Goal: Communication & Community: Answer question/provide support

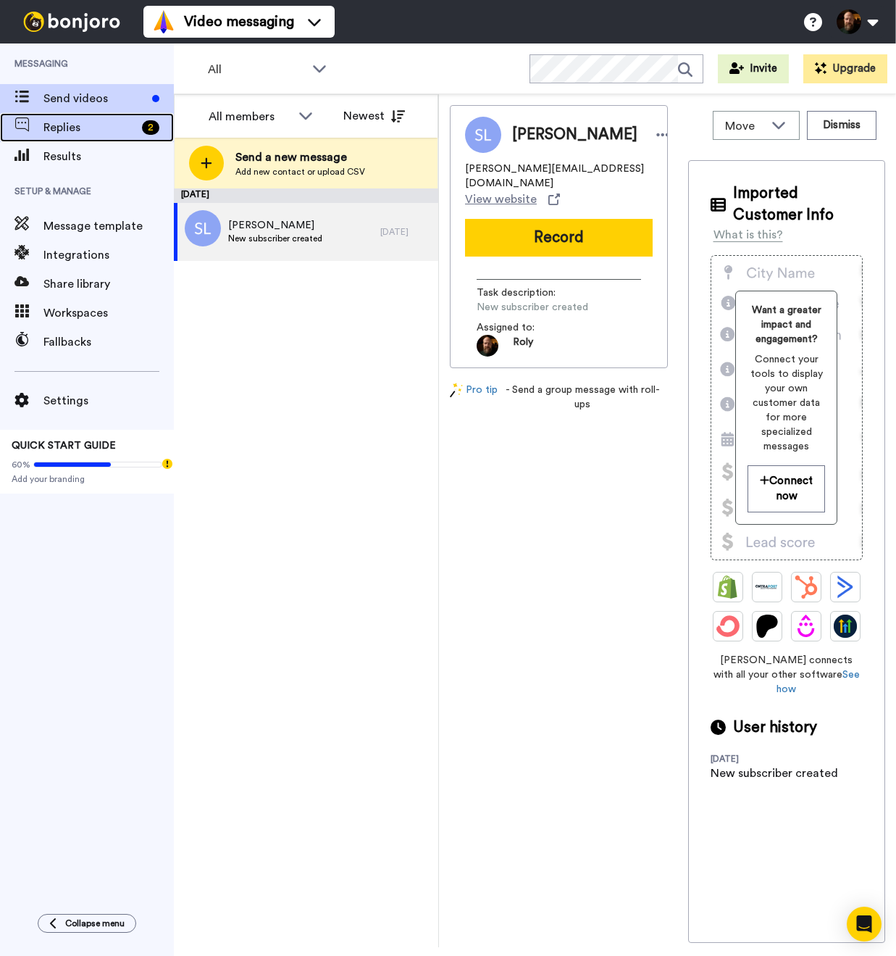
click at [35, 134] on span at bounding box center [21, 127] width 43 height 14
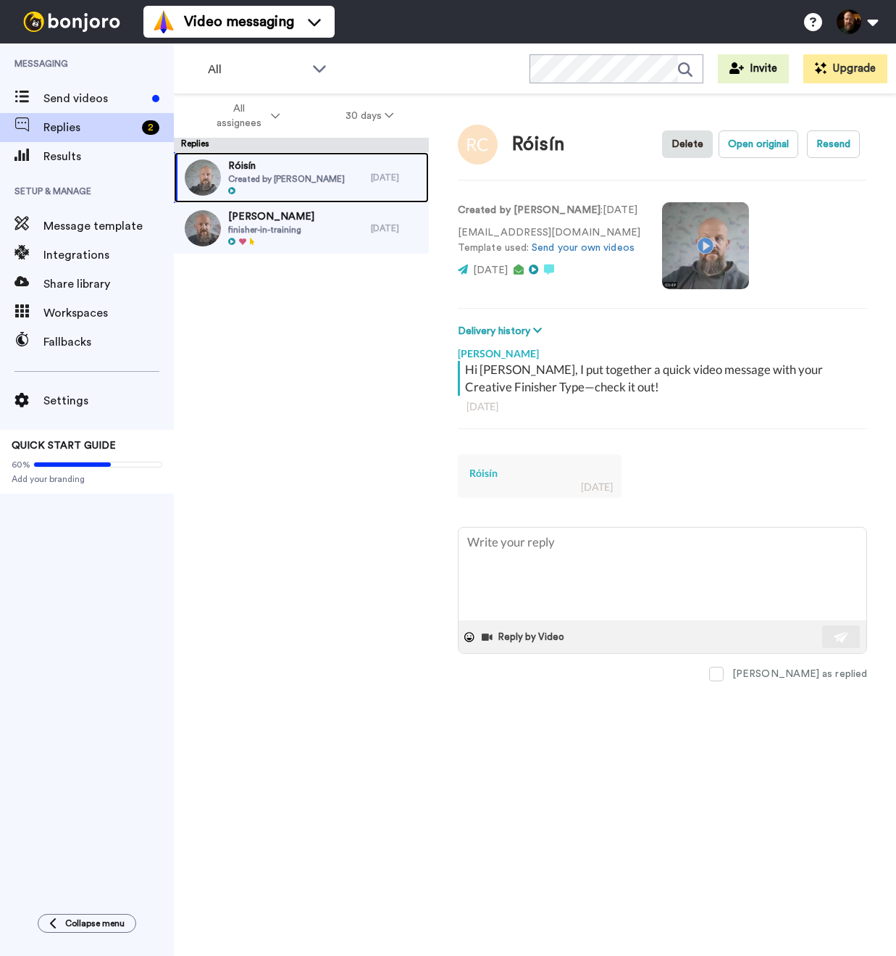
click at [303, 179] on span "Created by Roly Miller" at bounding box center [286, 179] width 117 height 12
click at [288, 235] on span "finisher-in-training" at bounding box center [271, 230] width 86 height 12
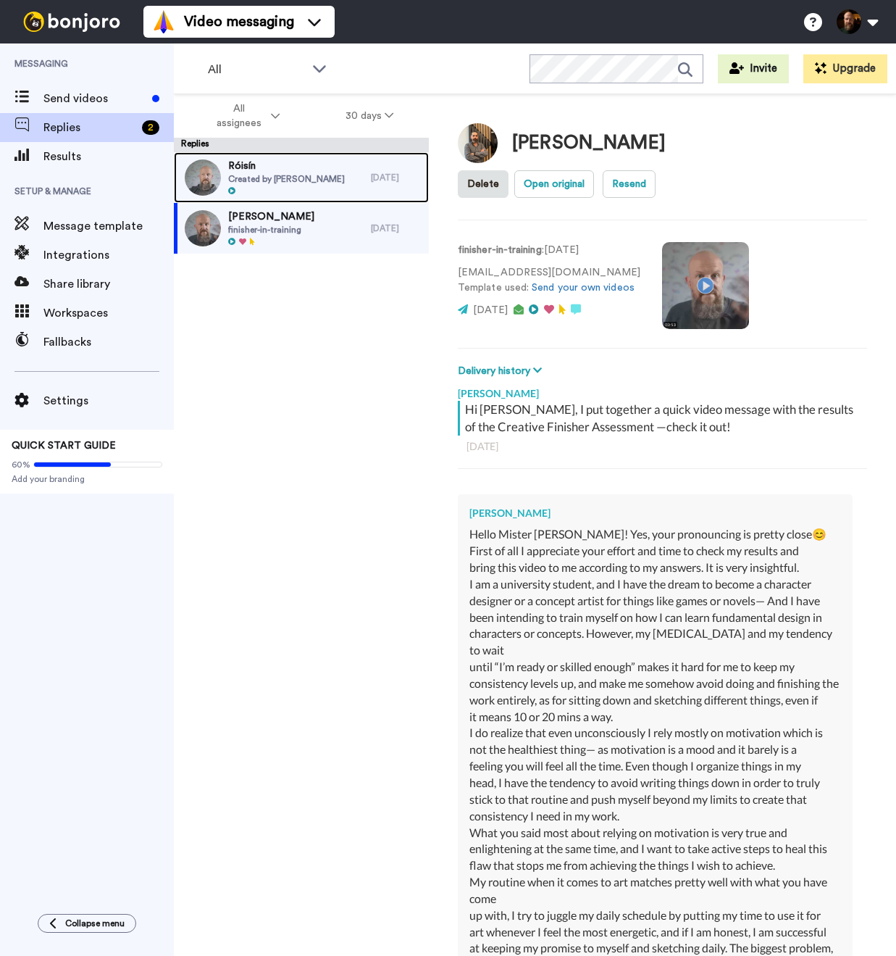
click at [284, 183] on span "Created by Roly Miller" at bounding box center [286, 179] width 117 height 12
type textarea "x"
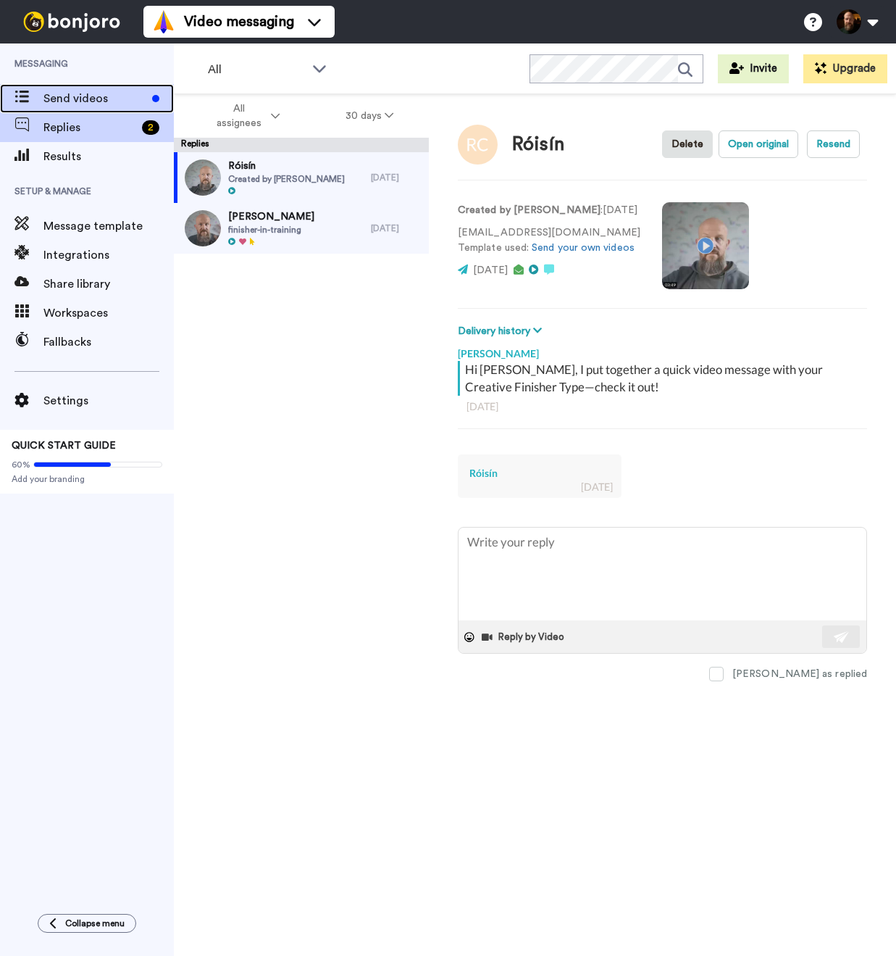
click at [62, 96] on span "Send videos" at bounding box center [94, 98] width 103 height 17
